Goal: Task Accomplishment & Management: Use online tool/utility

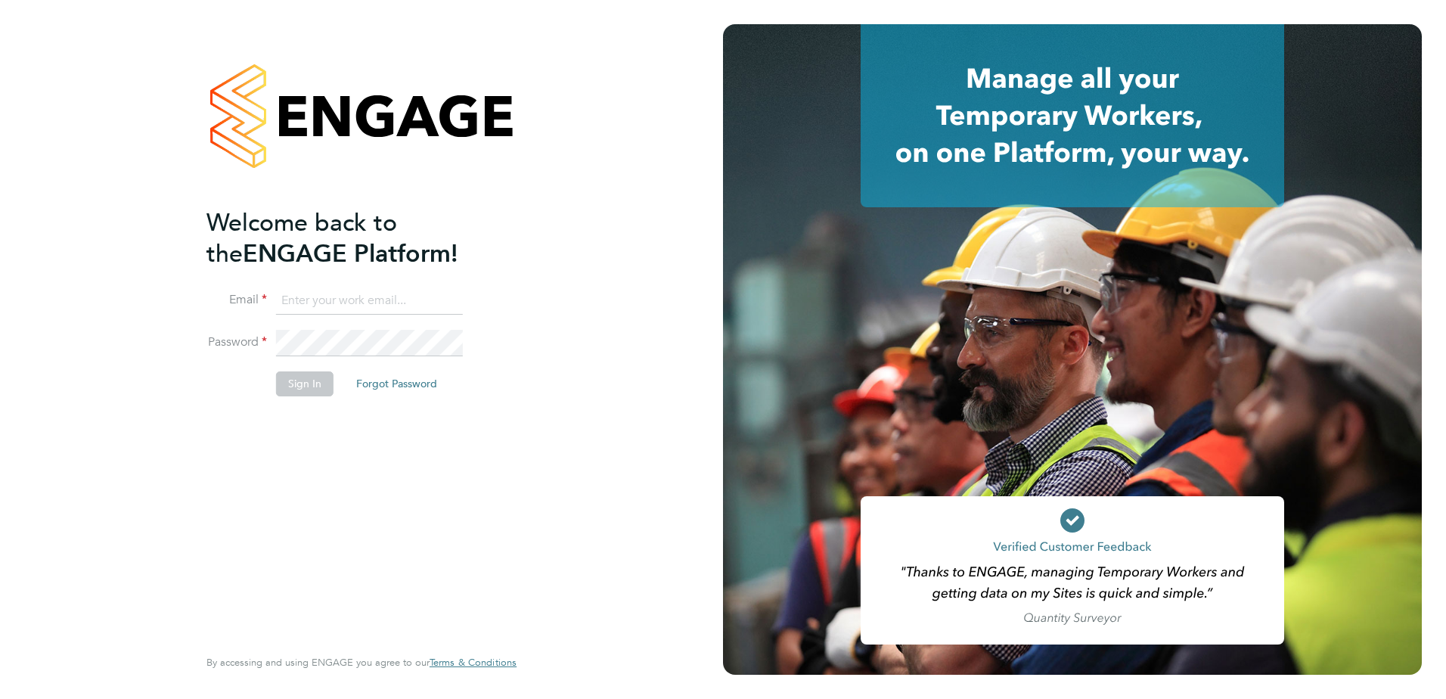
type input "ross.claydon@vistry.co.uk"
click at [314, 395] on button "Sign In" at bounding box center [304, 383] width 57 height 24
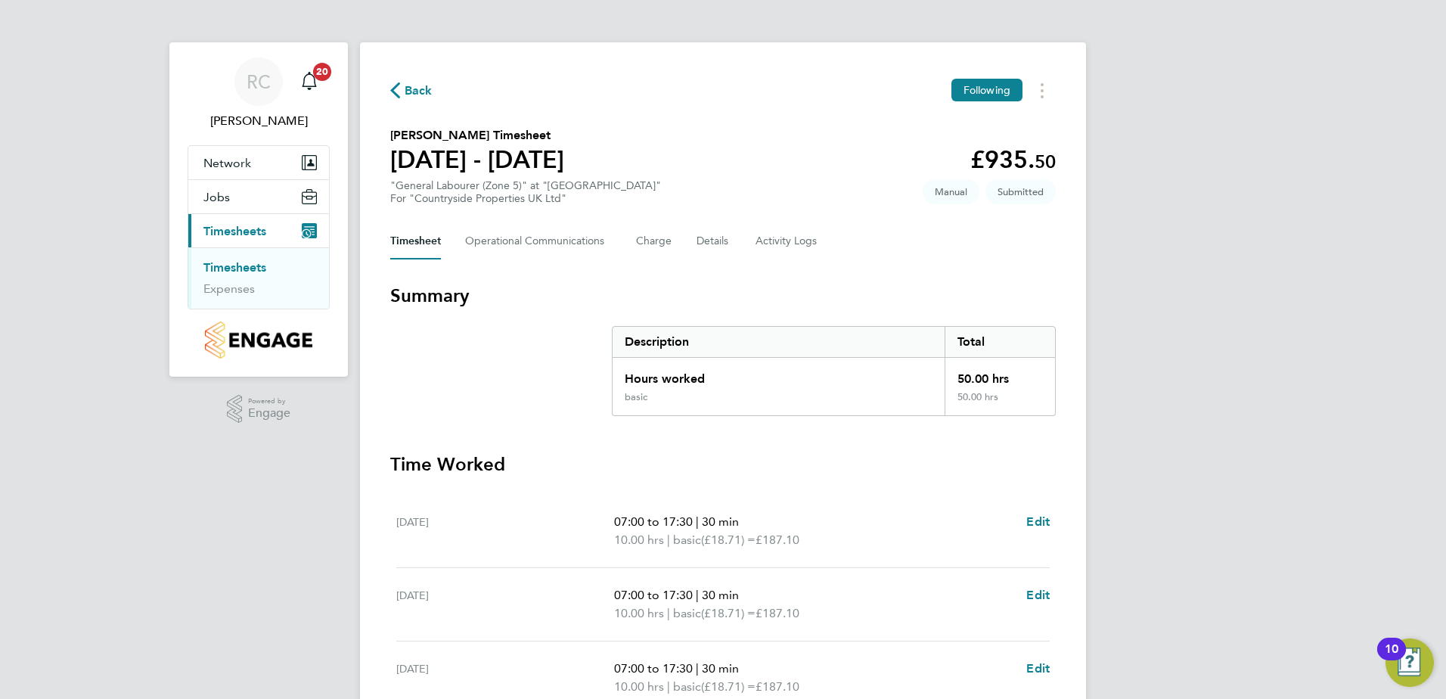
click at [252, 268] on link "Timesheets" at bounding box center [234, 267] width 63 height 14
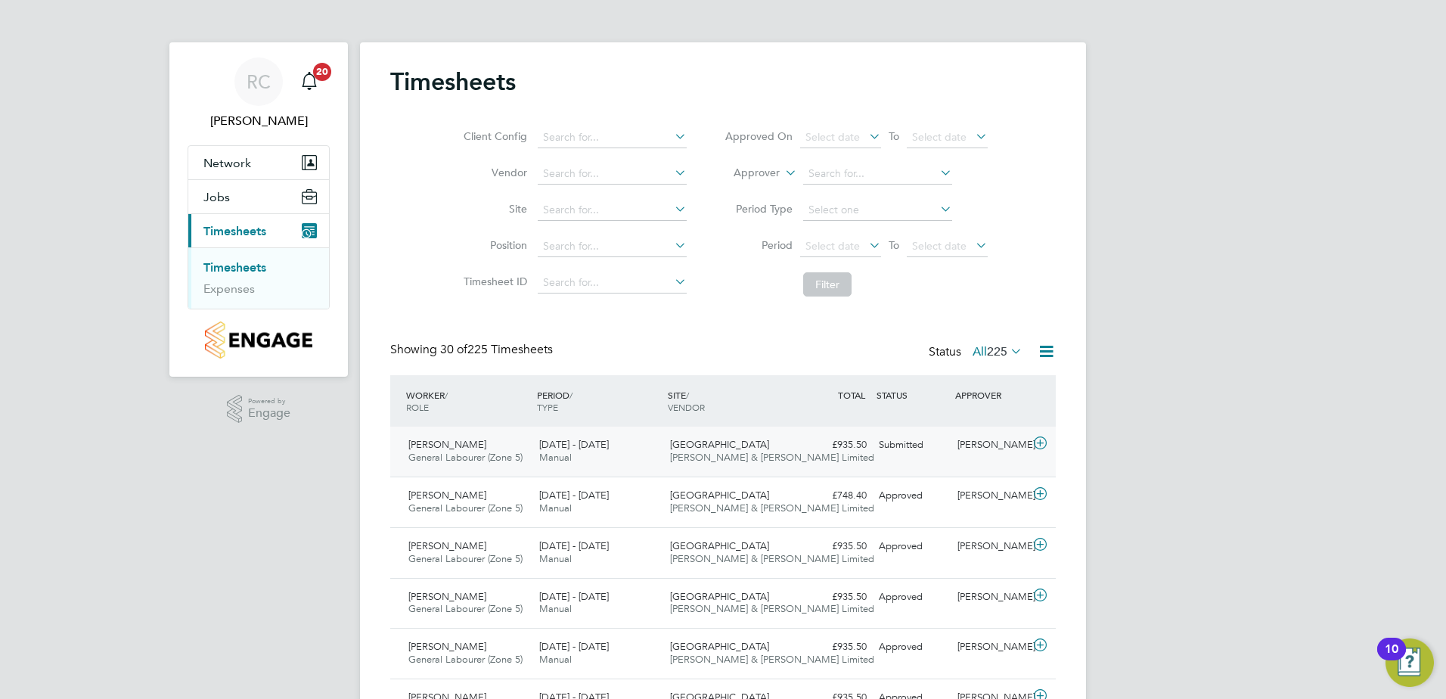
click at [911, 444] on div "Submitted" at bounding box center [911, 444] width 79 height 25
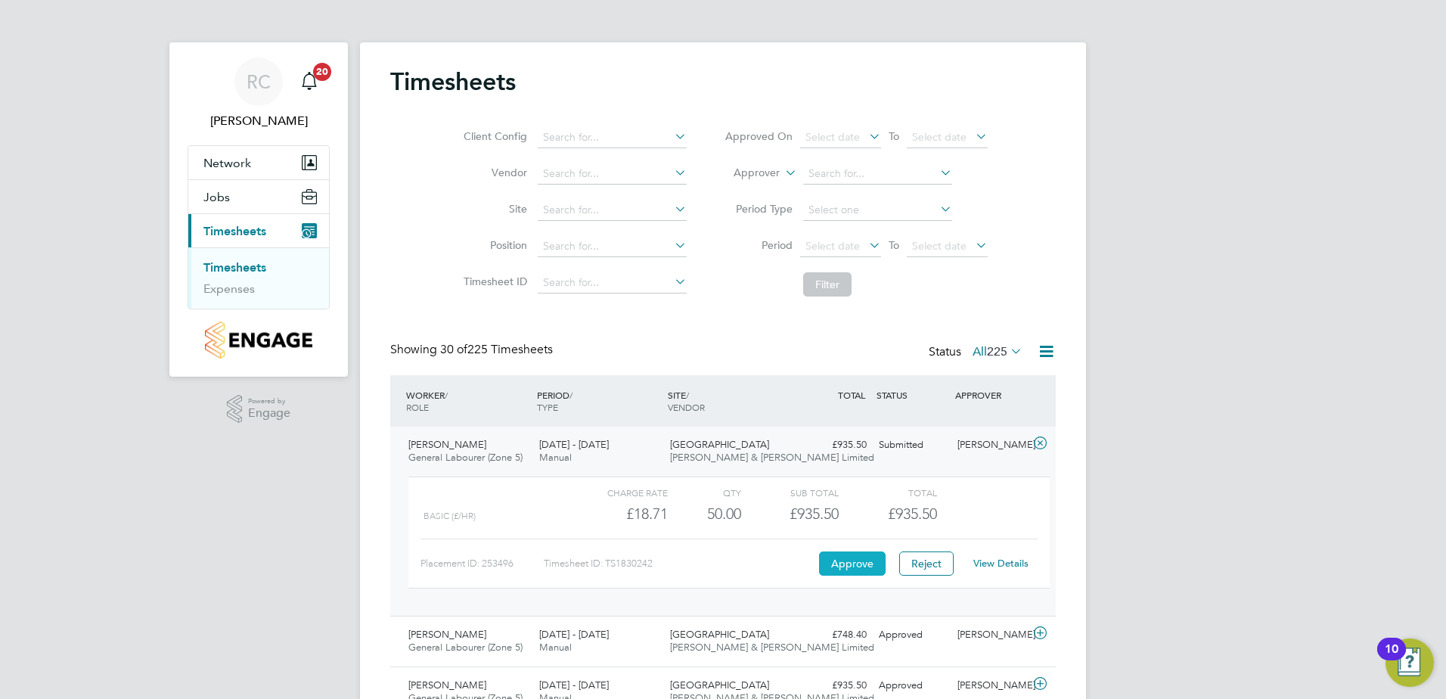
click at [838, 562] on button "Approve" at bounding box center [852, 563] width 67 height 24
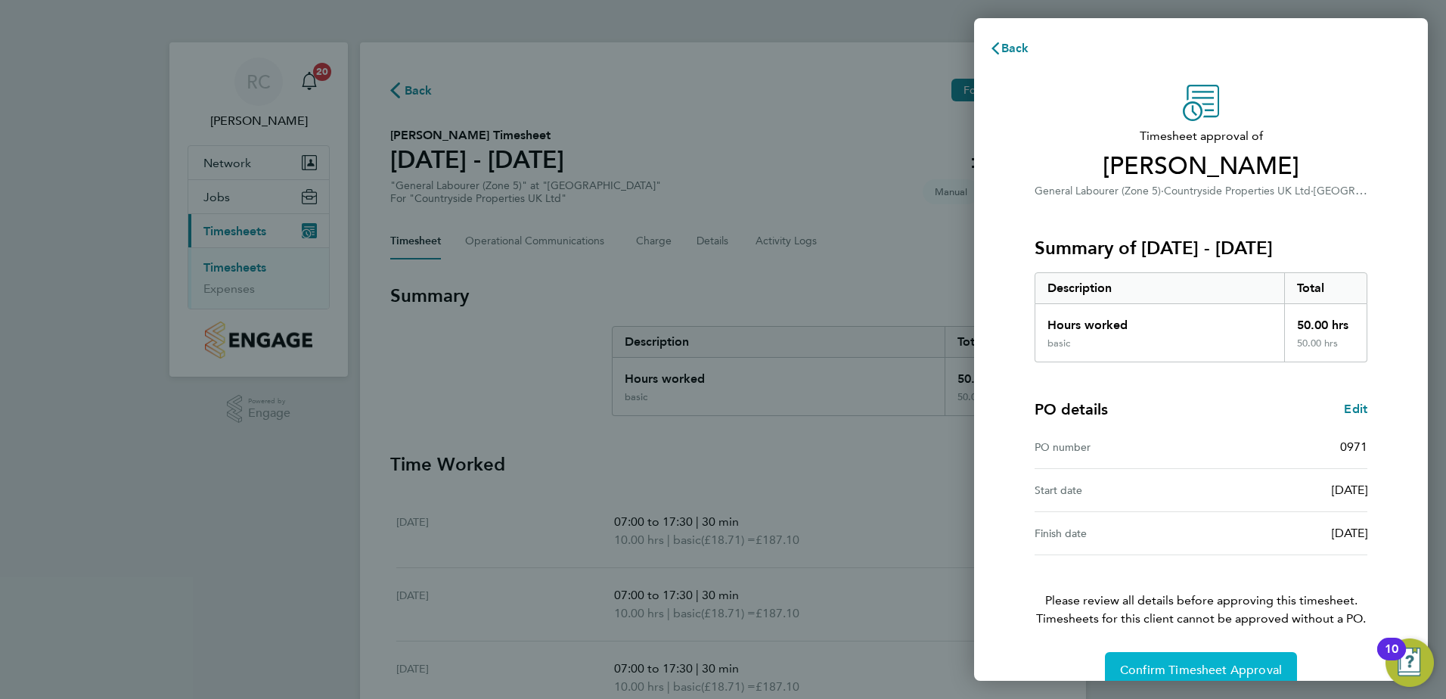
click at [1211, 667] on span "Confirm Timesheet Approval" at bounding box center [1201, 669] width 162 height 15
